Goal: Task Accomplishment & Management: Manage account settings

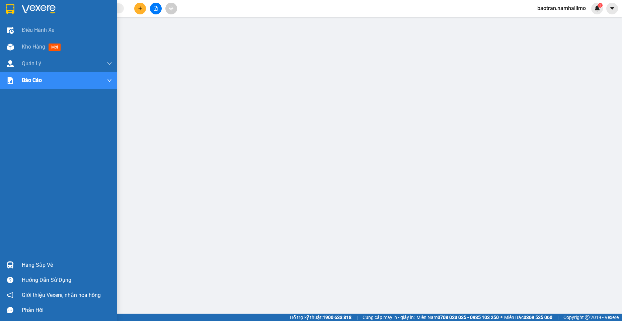
click at [12, 268] on img at bounding box center [10, 265] width 7 height 7
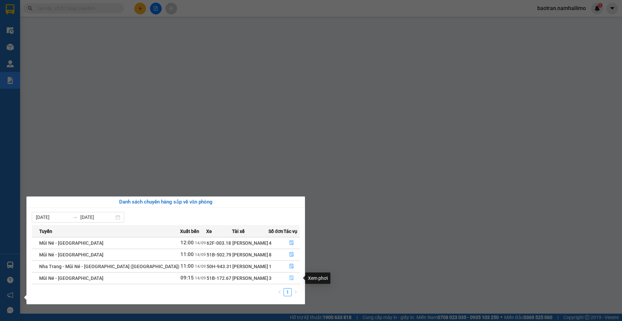
click at [287, 276] on button "button" at bounding box center [291, 278] width 15 height 11
click at [291, 278] on main at bounding box center [311, 157] width 622 height 314
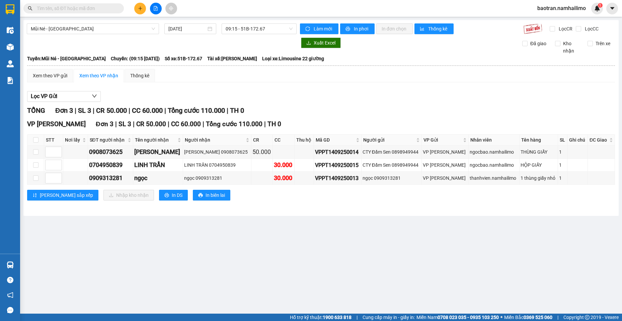
click at [55, 262] on main "Mũi Né - [GEOGRAPHIC_DATA] [DATE] 09:15 - 51B-172.67 Làm mới In phơi In đơn chọ…" at bounding box center [311, 157] width 622 height 314
click at [96, 6] on input "text" at bounding box center [76, 8] width 79 height 7
click at [89, 3] on div "Kết quả tìm kiếm ( 31 ) Bộ lọc Mã ĐH Trạng thái Món hàng Tổng cước Chưa cước Ng…" at bounding box center [65, 9] width 131 height 12
click at [87, 4] on span at bounding box center [73, 8] width 100 height 10
click at [90, 7] on input "text" at bounding box center [76, 8] width 79 height 7
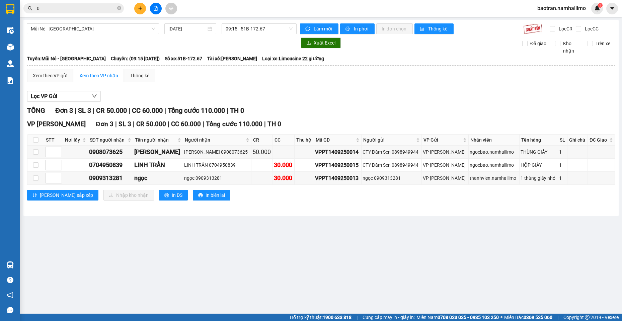
click at [99, 10] on input "0" at bounding box center [76, 8] width 79 height 7
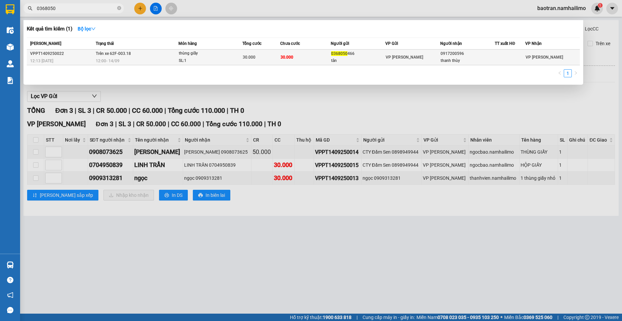
type input "0368050"
click at [463, 57] on div "0917200596" at bounding box center [468, 53] width 54 height 7
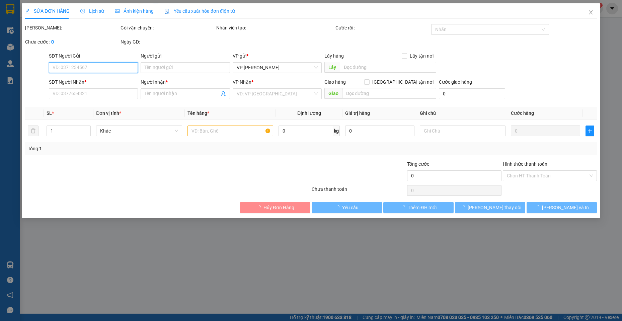
type input "0368050466"
type input "tân"
type input "0917200596"
type input "thanh thùy"
type input "30.000"
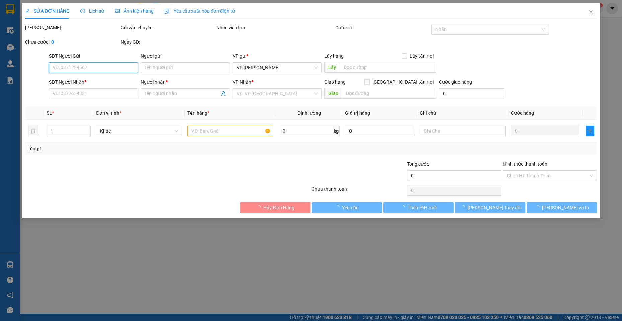
type input "30.000"
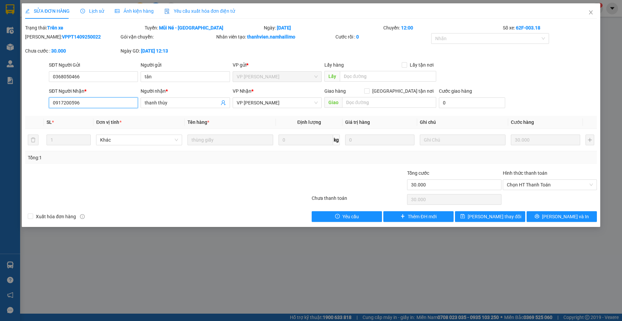
click at [102, 100] on input "0917200596" at bounding box center [93, 102] width 89 height 11
type input "0917022596"
click at [495, 218] on span "[PERSON_NAME] thay đổi" at bounding box center [495, 216] width 54 height 7
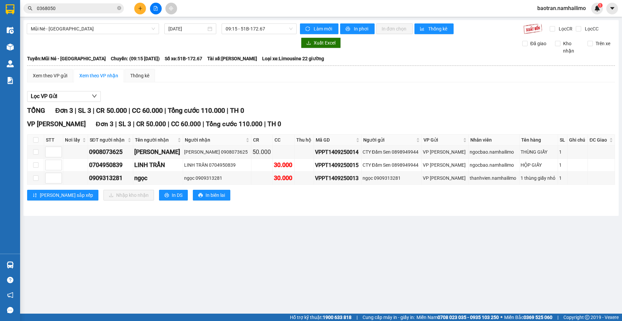
click at [592, 244] on main "Mũi Né - [GEOGRAPHIC_DATA] [DATE] 09:15 - 51B-172.67 Làm mới In phơi In đơn chọ…" at bounding box center [311, 157] width 622 height 314
click at [31, 165] on td at bounding box center [35, 165] width 17 height 13
click at [37, 151] on input "checkbox" at bounding box center [35, 151] width 5 height 5
checkbox input "true"
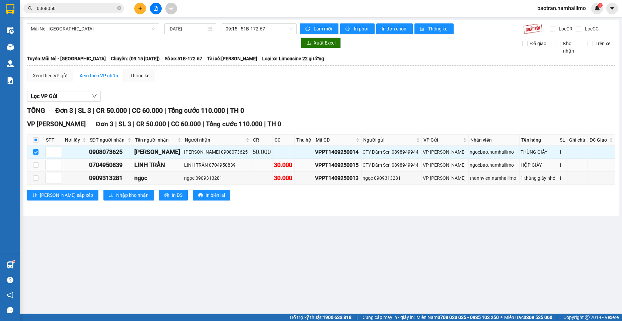
click at [30, 166] on td at bounding box center [35, 165] width 17 height 13
click at [35, 165] on input "checkbox" at bounding box center [35, 164] width 5 height 5
checkbox input "true"
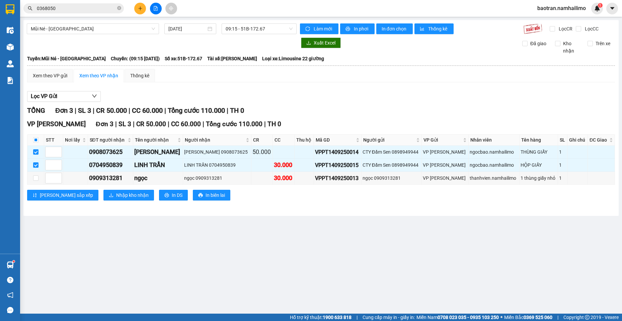
click at [602, 94] on div "Lọc VP Gửi" at bounding box center [321, 96] width 588 height 11
click at [34, 177] on input "checkbox" at bounding box center [35, 177] width 5 height 5
checkbox input "true"
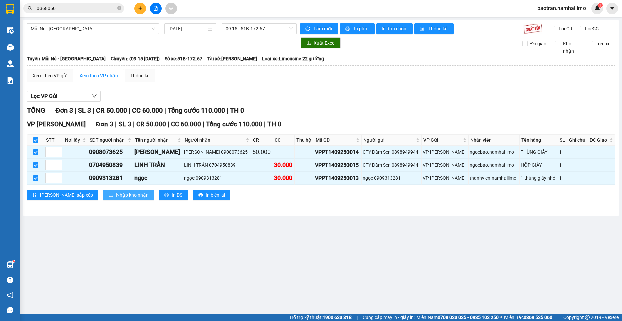
click at [116, 197] on span "Nhập kho nhận" at bounding box center [132, 195] width 32 height 7
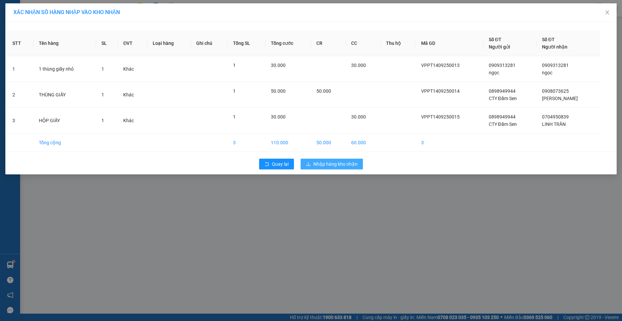
click at [329, 160] on button "Nhập hàng kho nhận" at bounding box center [332, 164] width 62 height 11
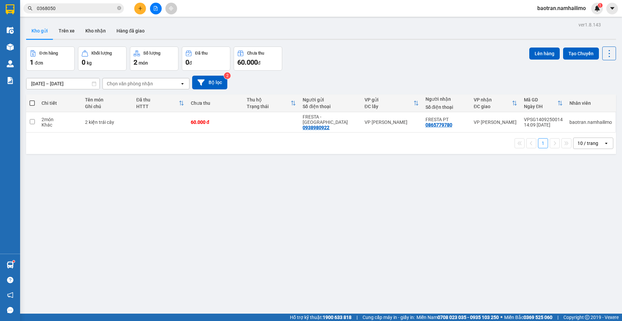
click at [579, 215] on div "ver 1.8.143 Kho gửi Trên xe Kho nhận Hàng đã giao Đơn hàng 1 đơn Khối lượng 0 k…" at bounding box center [320, 180] width 595 height 321
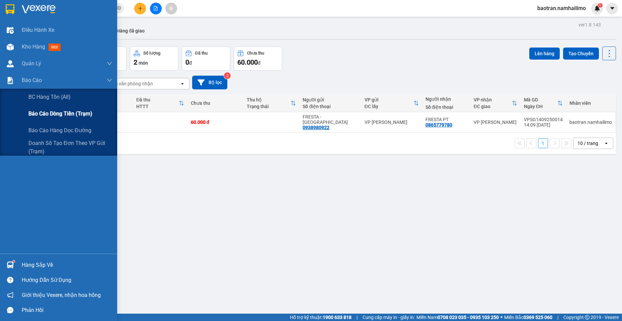
click at [49, 116] on span "Báo cáo dòng tiền (trạm)" at bounding box center [60, 113] width 64 height 8
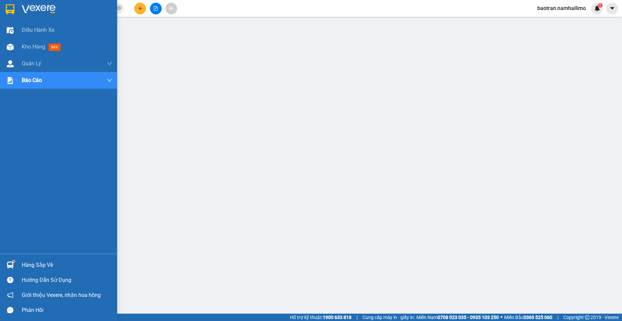
drag, startPoint x: 14, startPoint y: 45, endPoint x: 117, endPoint y: 3, distance: 110.6
click at [14, 45] on div at bounding box center [10, 47] width 12 height 12
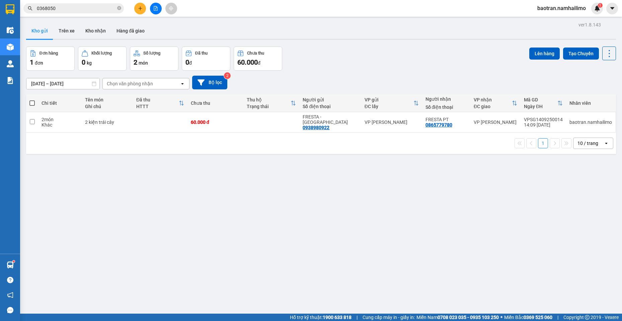
click at [143, 9] on button at bounding box center [140, 9] width 12 height 12
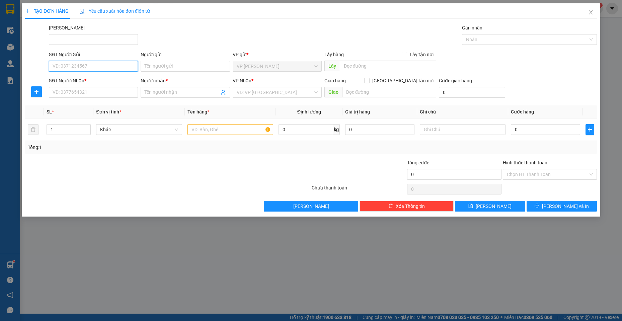
drag, startPoint x: 111, startPoint y: 66, endPoint x: 96, endPoint y: 63, distance: 15.4
click at [110, 65] on input "SĐT Người Gửi" at bounding box center [93, 66] width 89 height 11
type input "0968136850"
type input "T"
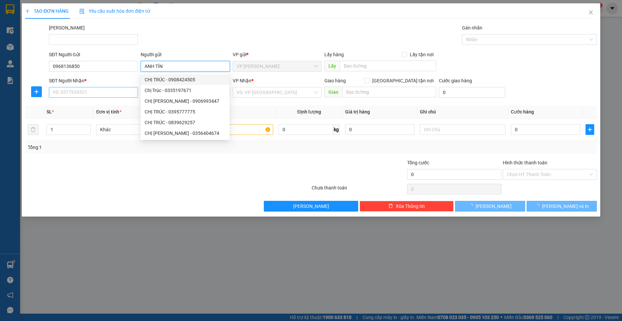
type input "ANH TÍN"
drag, startPoint x: 102, startPoint y: 96, endPoint x: 105, endPoint y: 91, distance: 5.4
click at [103, 93] on input "SĐT Người Nhận *" at bounding box center [93, 92] width 89 height 11
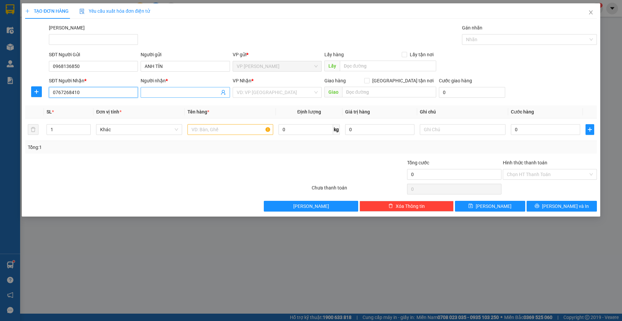
type input "0767268410"
click at [162, 96] on span at bounding box center [185, 92] width 89 height 11
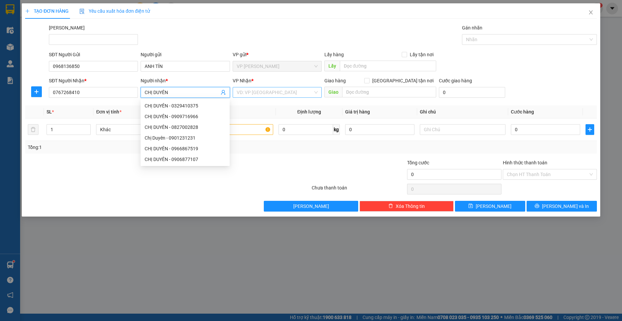
type input "CHỊ DUYÊN"
click at [273, 95] on input "search" at bounding box center [275, 92] width 76 height 10
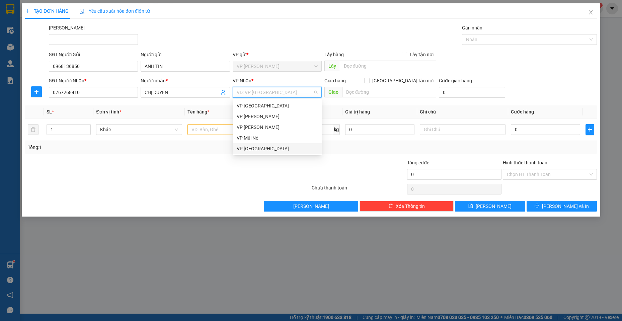
click at [255, 151] on div "VP [GEOGRAPHIC_DATA]" at bounding box center [277, 148] width 81 height 7
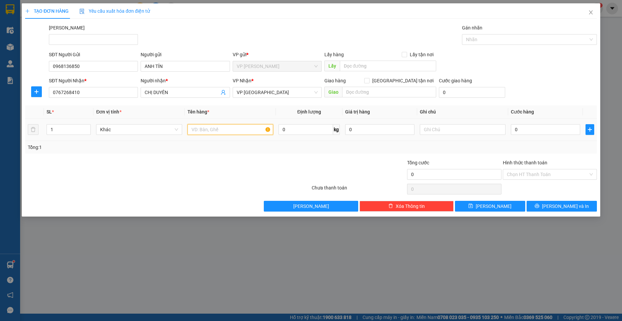
drag, startPoint x: 243, startPoint y: 129, endPoint x: 236, endPoint y: 125, distance: 7.8
click at [241, 129] on input "text" at bounding box center [231, 129] width 86 height 11
type input "THÙNG GIẤY"
type input "4"
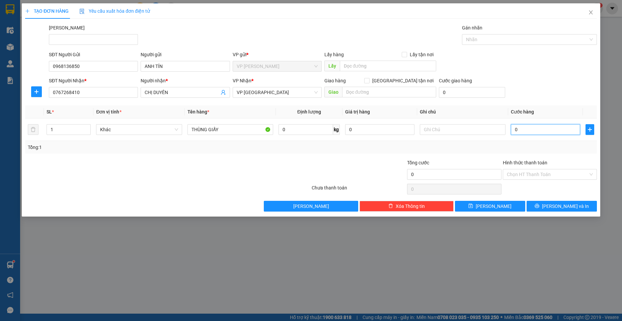
type input "4"
type input "40"
type input "400"
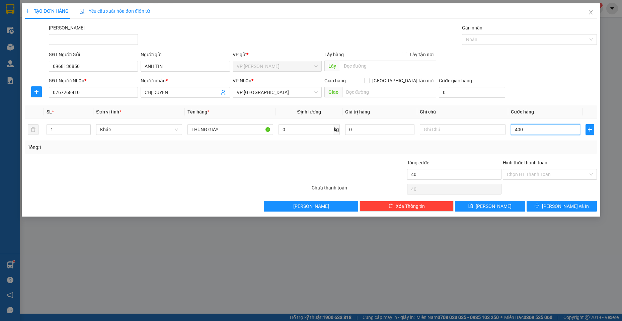
type input "400"
type input "4.000"
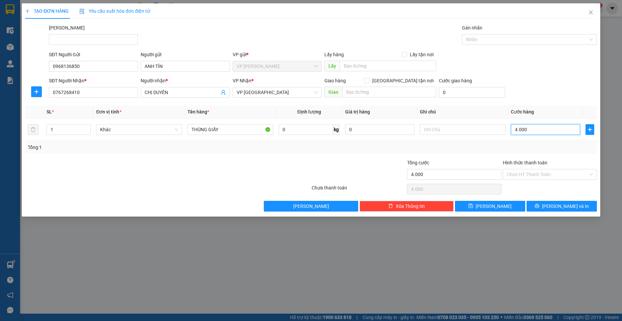
type input "40.000"
click at [539, 207] on icon "printer" at bounding box center [537, 206] width 5 height 5
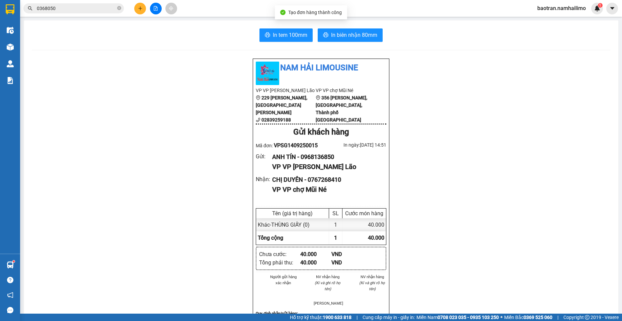
click at [367, 28] on div "In tem 100mm In biên nhận 80mm Nam Hải [GEOGRAPHIC_DATA] VP VP [PERSON_NAME] Lã…" at bounding box center [321, 307] width 595 height 575
click at [368, 35] on span "In biên nhận 80mm" at bounding box center [354, 35] width 46 height 8
click at [487, 154] on div "Nam Hải Limousine VP VP [PERSON_NAME] Lão [STREET_ADDRESS][PERSON_NAME][PERSON_…" at bounding box center [321, 322] width 579 height 529
click at [113, 8] on input "0368050" at bounding box center [76, 8] width 79 height 7
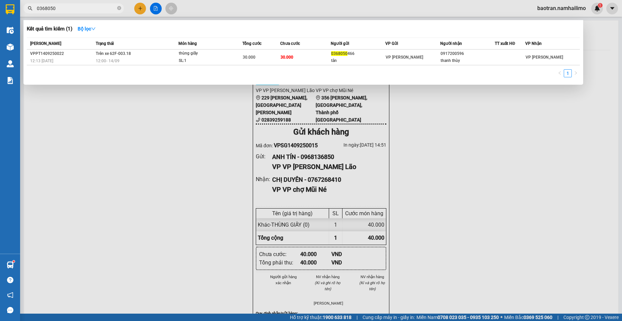
click at [113, 8] on input "0368050" at bounding box center [76, 8] width 79 height 7
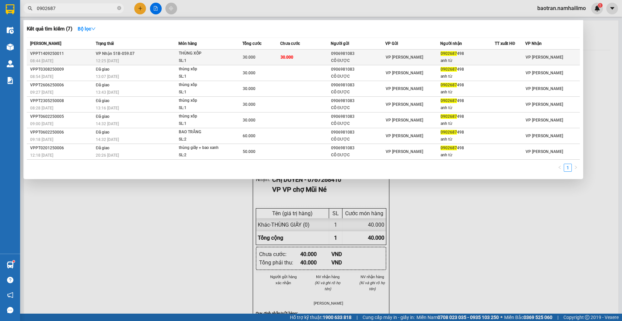
type input "0902687"
click at [348, 63] on div "CÔ ĐƯỢC" at bounding box center [358, 60] width 54 height 7
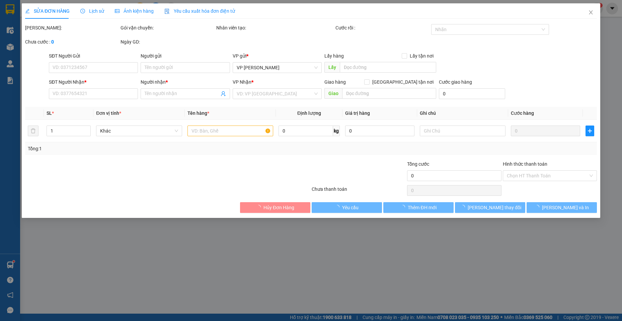
type input "0906981083"
type input "CÔ ĐƯỢC"
type input "0902687498"
type input "anh từ"
type input "30.000"
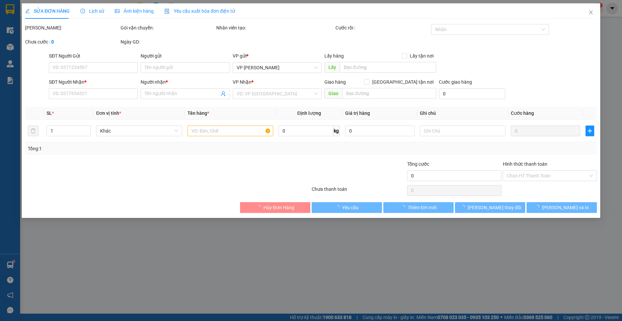
type input "30.000"
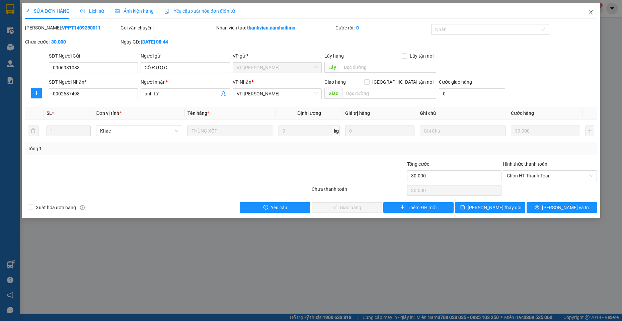
click at [593, 13] on icon "close" at bounding box center [590, 12] width 5 height 5
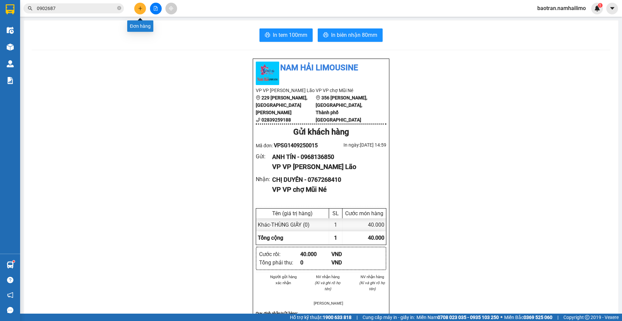
click at [139, 11] on button at bounding box center [140, 9] width 12 height 12
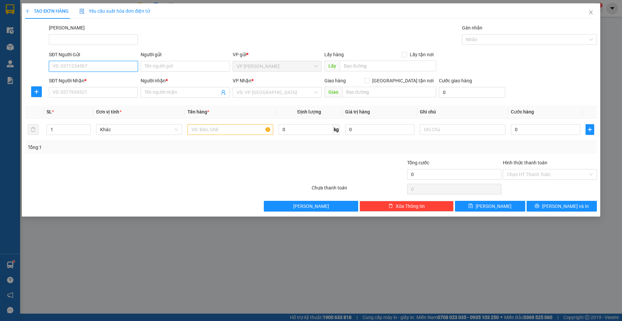
click at [98, 66] on input "SĐT Người Gửi" at bounding box center [93, 66] width 89 height 11
click at [99, 66] on input "SĐT Người Gửi" at bounding box center [93, 66] width 89 height 11
type input "0852767809"
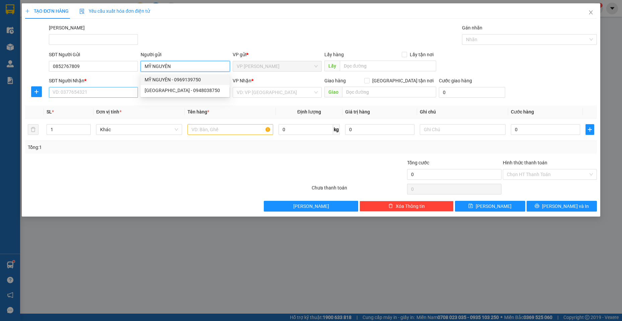
type input "MỸ NGUYÊN"
drag, startPoint x: 96, startPoint y: 93, endPoint x: 100, endPoint y: 94, distance: 5.0
click at [96, 93] on input "SĐT Người Nhận *" at bounding box center [93, 92] width 89 height 11
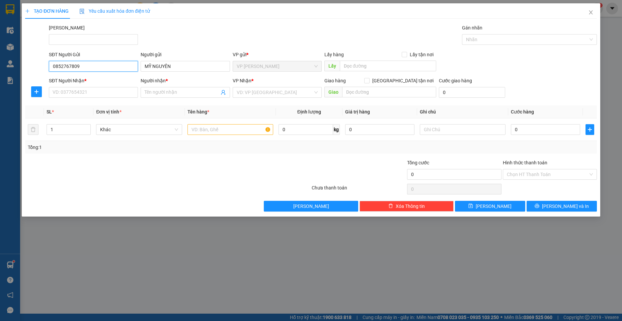
click at [93, 64] on input "0852767809" at bounding box center [93, 66] width 89 height 11
type input "0852767809"
drag, startPoint x: 186, startPoint y: 67, endPoint x: 71, endPoint y: 81, distance: 116.4
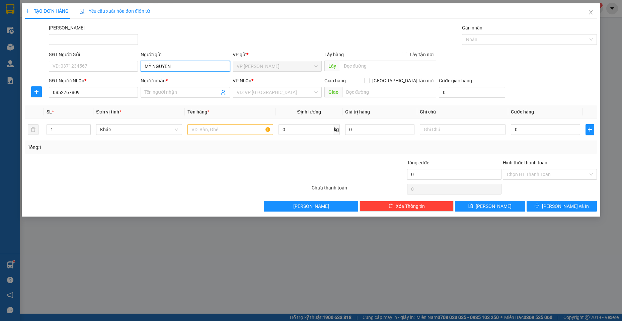
click at [71, 81] on form "SĐT Người Gửi VD: 0371234567 Người gửi MỸ NGUYÊN MỸ NGUYÊN VP gửi * VP [PERSON_…" at bounding box center [311, 76] width 572 height 50
type input "0852767809"
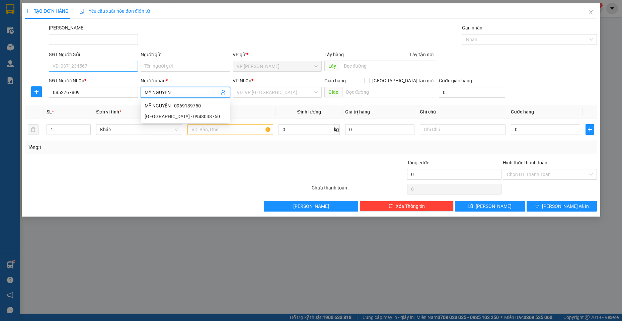
type input "MỸ NGUYÊN"
click at [97, 67] on input "SĐT Người Gửi" at bounding box center [93, 66] width 89 height 11
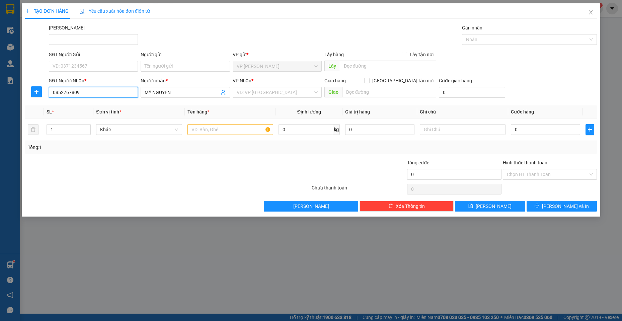
click at [82, 93] on input "0852767809" at bounding box center [93, 92] width 89 height 11
click at [94, 71] on input "SĐT Người Gửi" at bounding box center [93, 66] width 89 height 11
paste input "0852767809"
type input "0852767809"
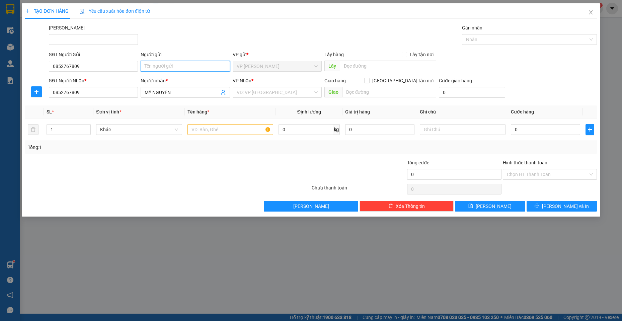
click at [156, 66] on input "Người gửi" at bounding box center [185, 66] width 89 height 11
type input "MỸ NGUYÊN"
click at [255, 131] on input "text" at bounding box center [231, 129] width 86 height 11
click at [103, 61] on div "SĐT Người Gửi" at bounding box center [93, 56] width 89 height 10
click at [102, 67] on input "0852767809" at bounding box center [93, 66] width 89 height 11
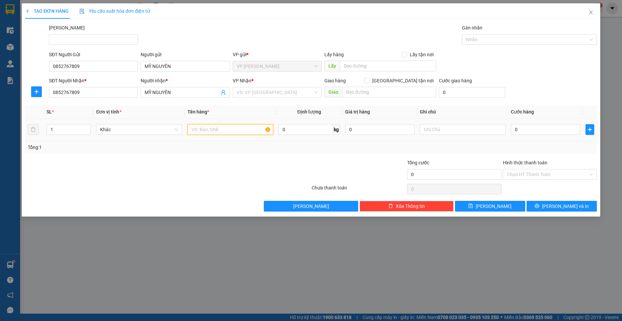
click at [221, 128] on input "text" at bounding box center [231, 129] width 86 height 11
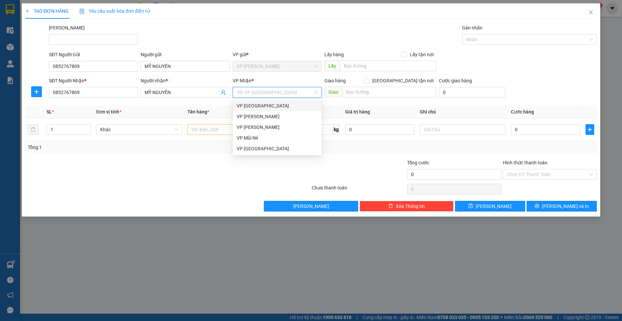
click at [269, 90] on input "search" at bounding box center [275, 92] width 76 height 10
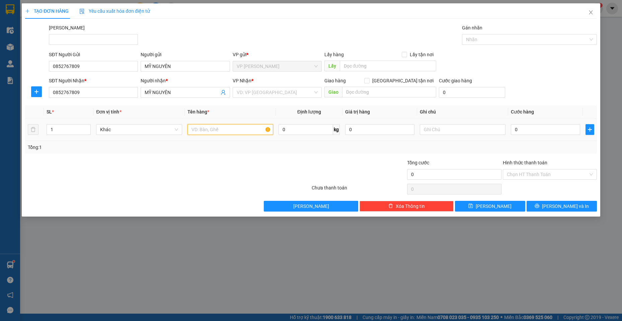
click at [215, 130] on input "text" at bounding box center [231, 129] width 86 height 11
type input "BAO TRẮNG"
click at [257, 93] on input "search" at bounding box center [275, 92] width 76 height 10
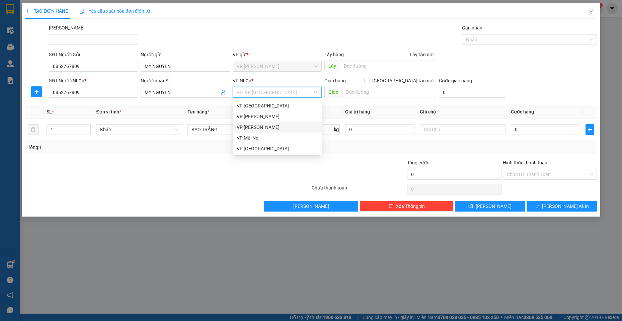
click at [263, 129] on div "VP [PERSON_NAME]" at bounding box center [277, 127] width 81 height 7
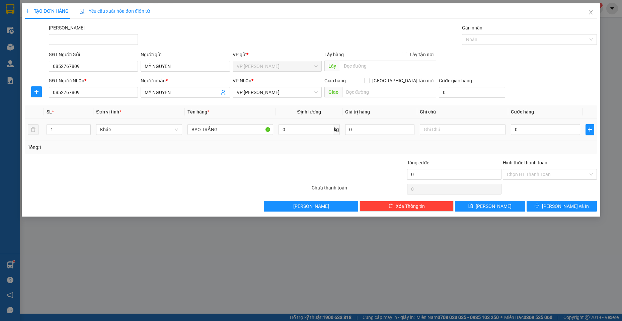
click at [534, 135] on div "0" at bounding box center [545, 129] width 69 height 13
click at [530, 131] on input "0" at bounding box center [545, 129] width 69 height 11
type input "3"
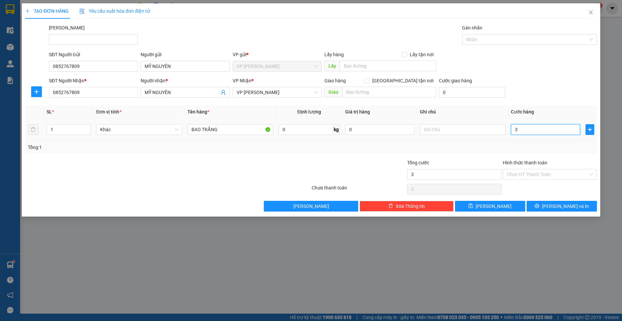
type input "30"
type input "300"
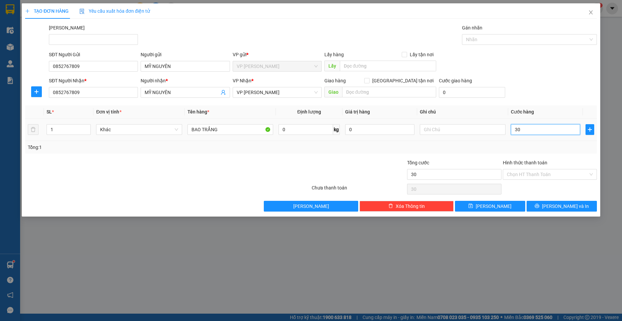
type input "300"
type input "3.000"
type input "30.000"
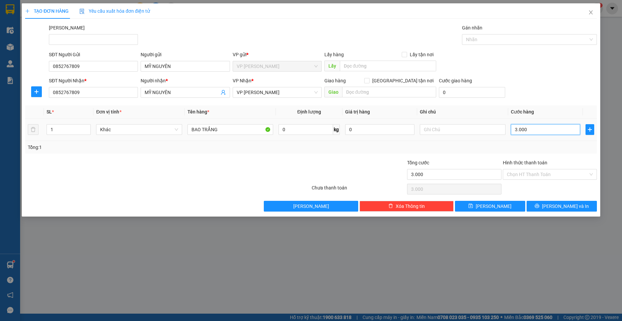
type input "30.000"
click at [557, 203] on span "[PERSON_NAME] và In" at bounding box center [565, 206] width 47 height 7
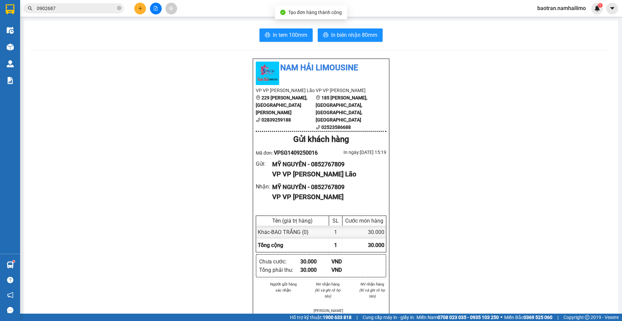
click at [362, 54] on div "In tem 100mm In biên nhận 80mm Nam Hải Limousine VP VP [PERSON_NAME] Lão 229 [P…" at bounding box center [321, 311] width 595 height 582
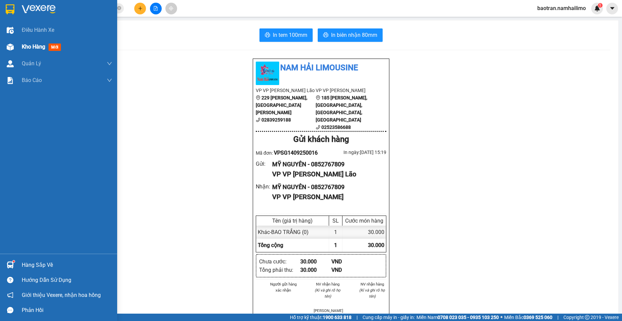
drag, startPoint x: 0, startPoint y: 47, endPoint x: 18, endPoint y: 44, distance: 18.0
click at [0, 47] on div "Kho hàng mới" at bounding box center [58, 47] width 117 height 17
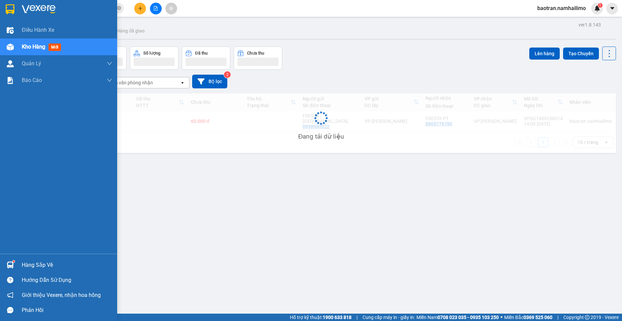
click at [18, 44] on div "Kho hàng mới" at bounding box center [58, 47] width 117 height 17
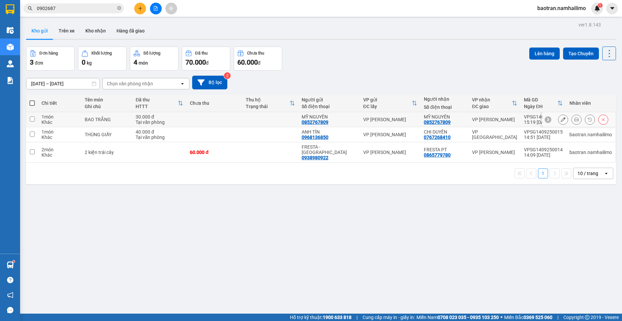
click at [574, 118] on icon at bounding box center [576, 119] width 5 height 5
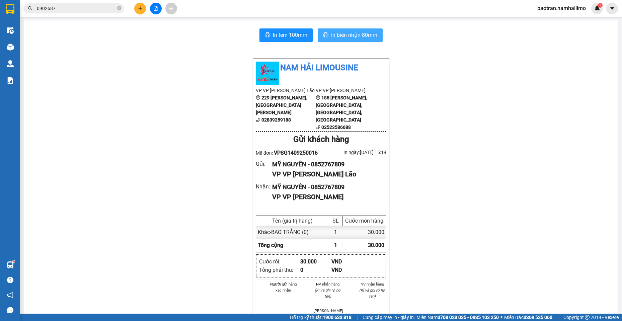
click at [332, 35] on span "In biên nhận 80mm" at bounding box center [354, 35] width 46 height 8
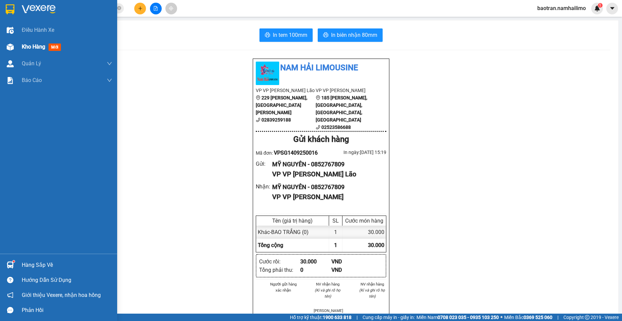
click at [17, 51] on div "Kho hàng mới" at bounding box center [58, 47] width 117 height 17
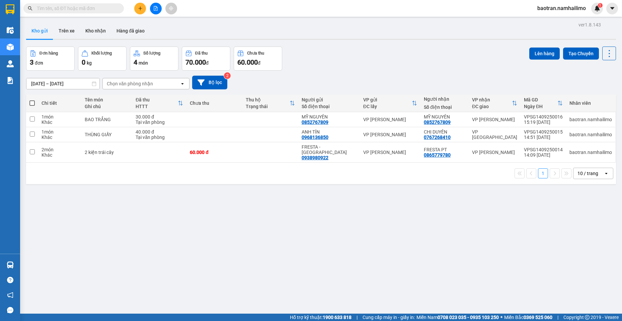
click at [29, 102] on th at bounding box center [32, 103] width 12 height 18
click at [36, 101] on th at bounding box center [32, 103] width 12 height 18
click at [34, 101] on span at bounding box center [31, 102] width 5 height 5
click at [32, 100] on input "checkbox" at bounding box center [32, 100] width 0 height 0
checkbox input "true"
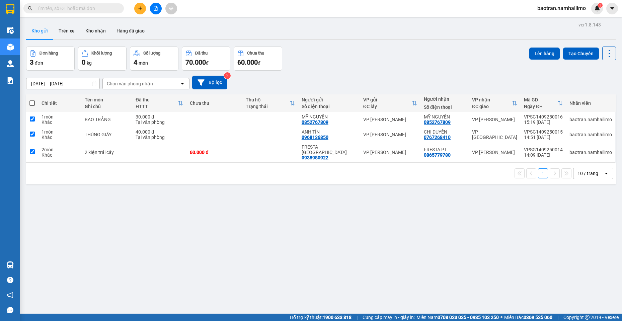
checkbox input "true"
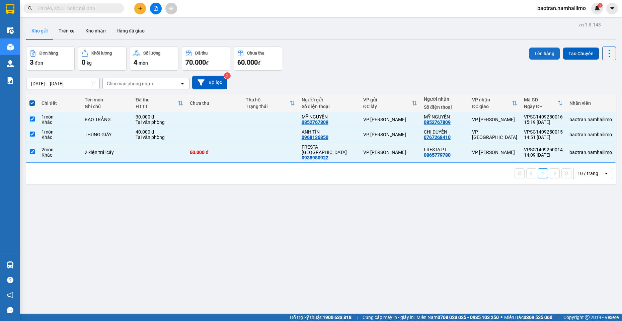
click at [542, 54] on button "Lên hàng" at bounding box center [544, 54] width 30 height 12
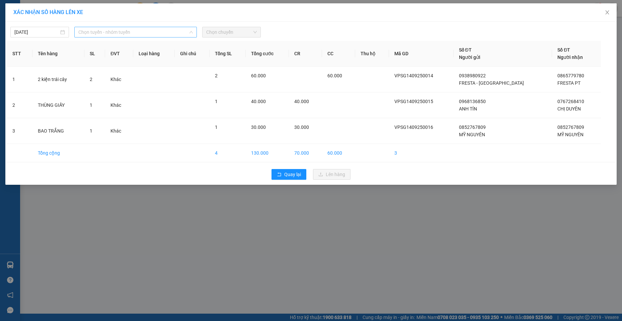
click at [117, 30] on span "Chọn tuyến - nhóm tuyến" at bounding box center [135, 32] width 115 height 10
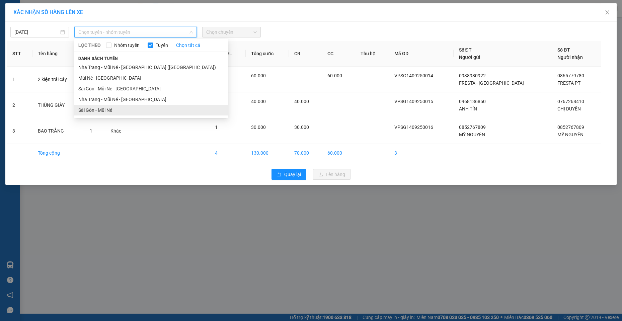
click at [108, 110] on li "Sài Gòn - Mũi Né" at bounding box center [151, 110] width 154 height 11
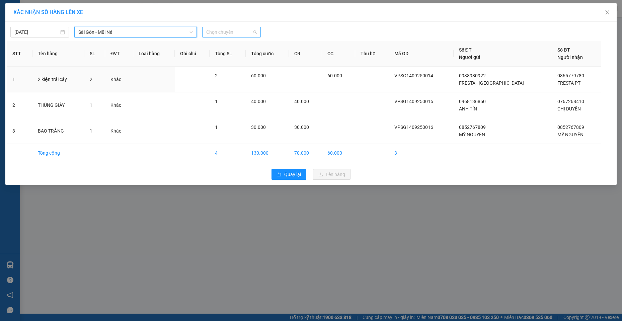
click at [233, 32] on span "Chọn chuyến" at bounding box center [231, 32] width 51 height 10
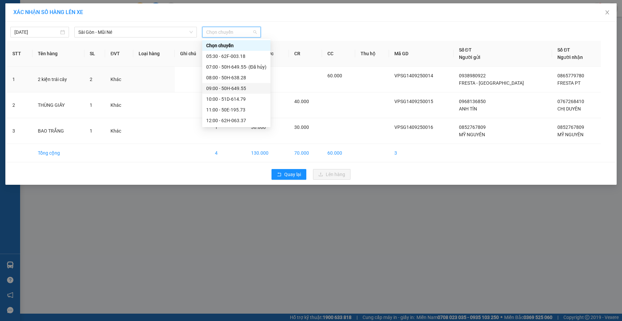
scroll to position [64, 0]
click at [249, 81] on div "15:30 - 51B-059.07" at bounding box center [236, 77] width 60 height 7
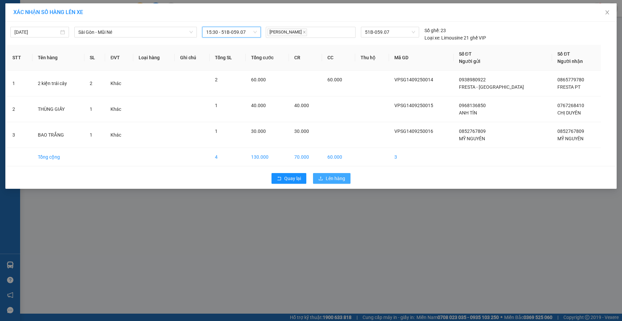
click at [343, 182] on span "Lên hàng" at bounding box center [335, 178] width 19 height 7
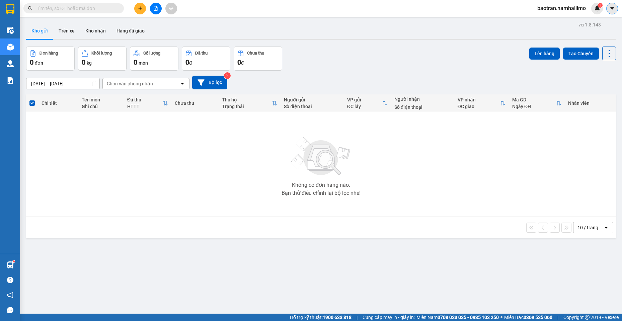
click at [614, 10] on icon "caret-down" at bounding box center [612, 8] width 6 height 6
click at [566, 16] on div "Trợ giúp 1900 633 818" at bounding box center [589, 33] width 58 height 35
click at [560, 11] on span "baotran.namhailimo" at bounding box center [561, 8] width 59 height 8
click at [553, 16] on li "Đăng xuất" at bounding box center [562, 20] width 60 height 11
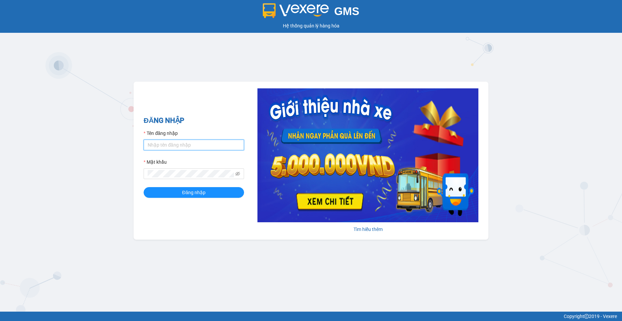
click at [174, 149] on input "Tên đăng nhập" at bounding box center [194, 145] width 100 height 11
click at [189, 140] on input "Tên đăng nhập" at bounding box center [194, 145] width 100 height 11
type input "camtu.namhailimo"
click at [191, 169] on span at bounding box center [194, 173] width 100 height 11
click at [144, 187] on button "Đăng nhập" at bounding box center [194, 192] width 100 height 11
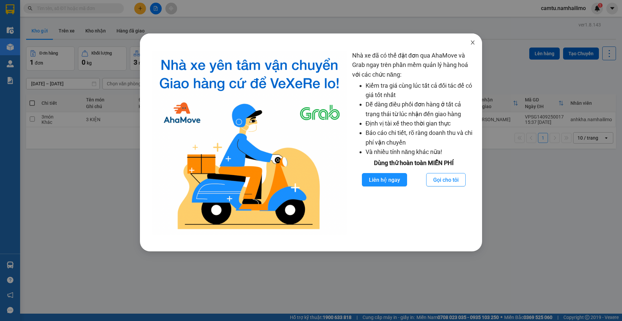
click at [471, 39] on span "Close" at bounding box center [472, 42] width 19 height 19
